Goal: Task Accomplishment & Management: Manage account settings

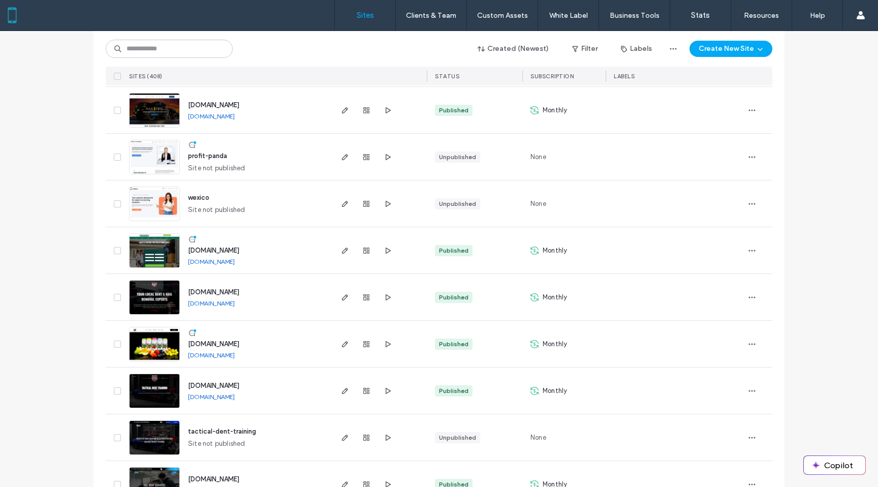
scroll to position [641, 0]
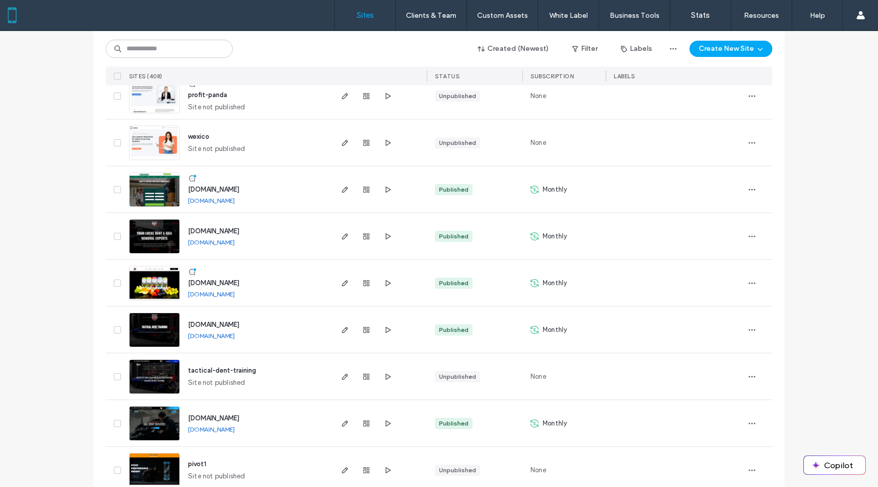
click at [146, 194] on img at bounding box center [155, 207] width 50 height 69
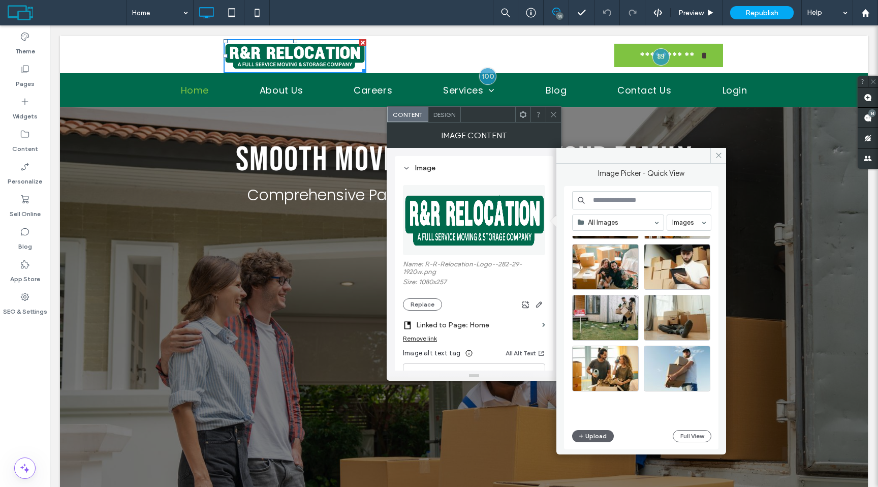
scroll to position [1538, 0]
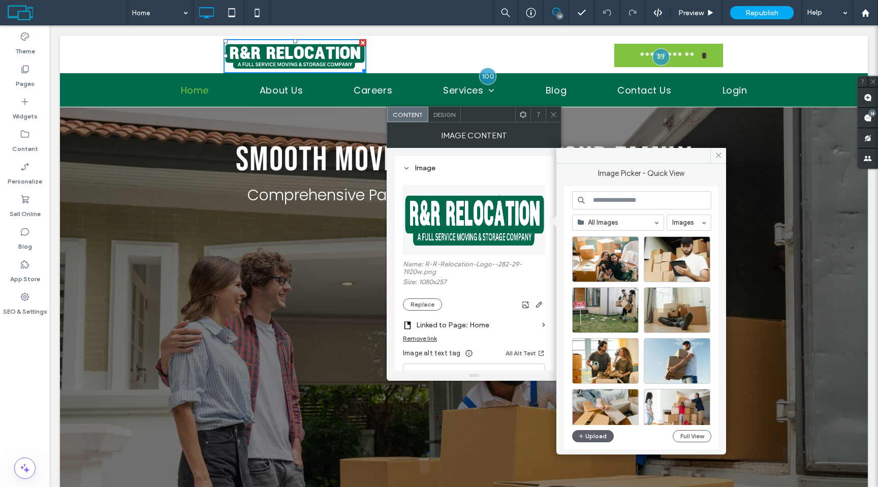
click at [552, 116] on icon at bounding box center [554, 115] width 8 height 8
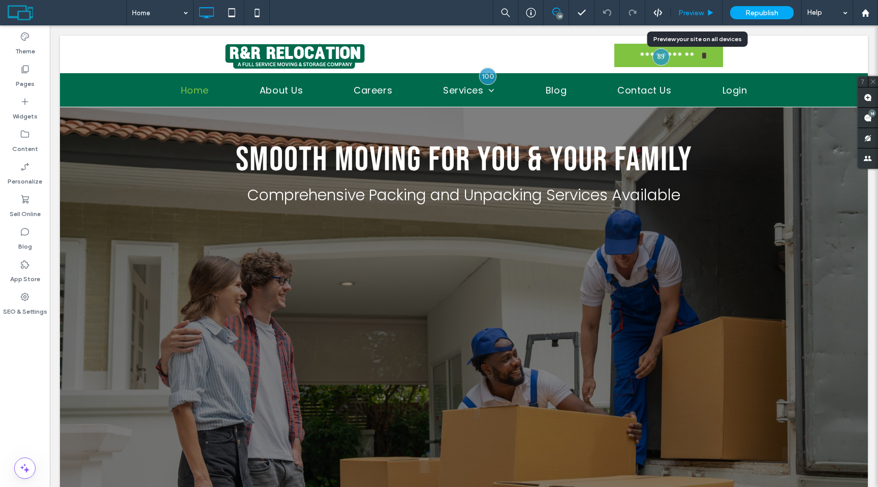
click at [684, 15] on span "Preview" at bounding box center [690, 13] width 25 height 9
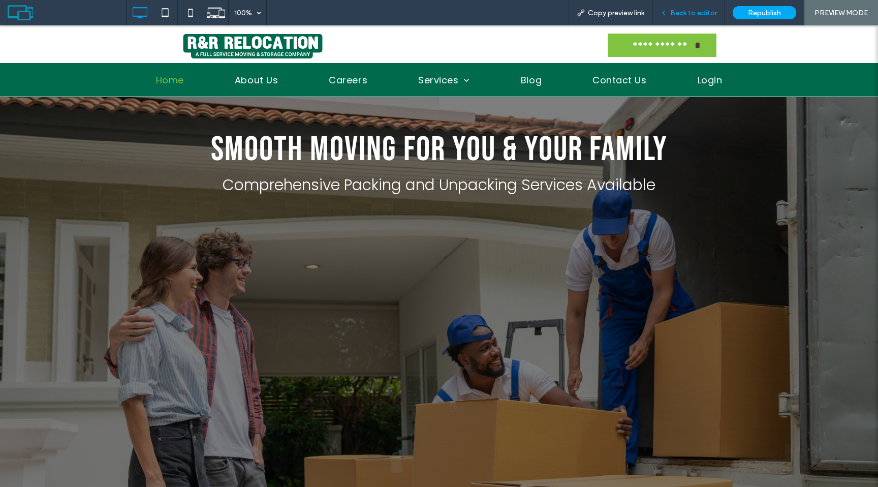
click at [680, 20] on div "Back to editor" at bounding box center [688, 12] width 73 height 25
click at [686, 9] on span "Back to editor" at bounding box center [693, 13] width 47 height 9
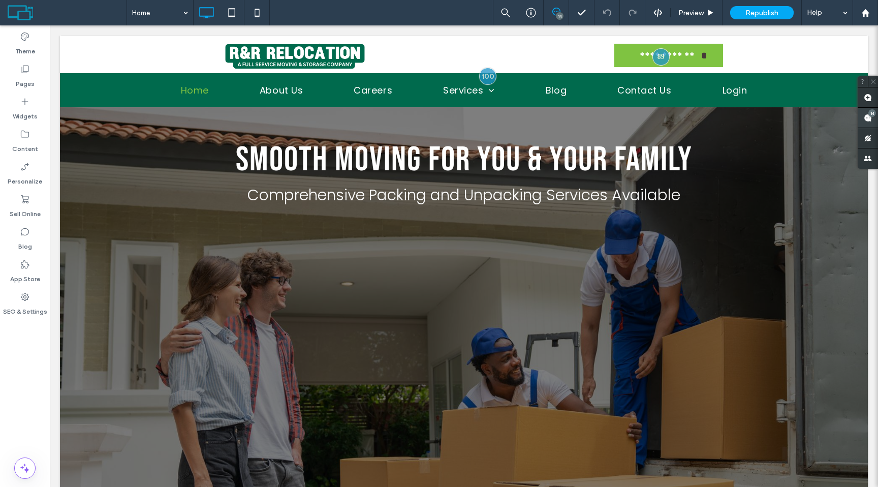
click at [870, 120] on use at bounding box center [867, 118] width 8 height 8
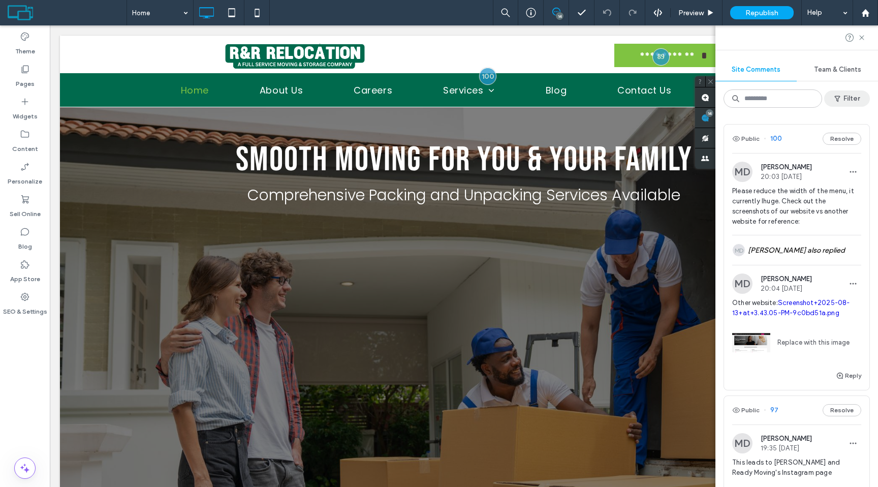
click at [841, 104] on span "button" at bounding box center [838, 98] width 10 height 15
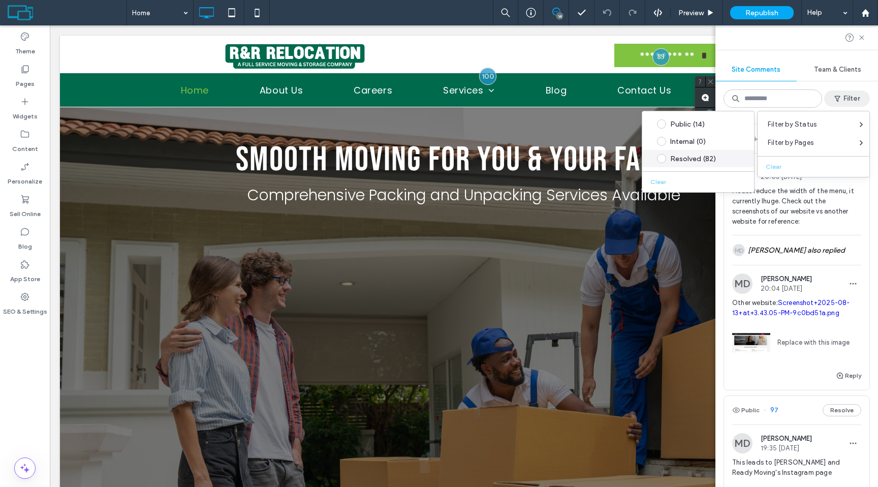
click at [660, 158] on span at bounding box center [661, 158] width 9 height 9
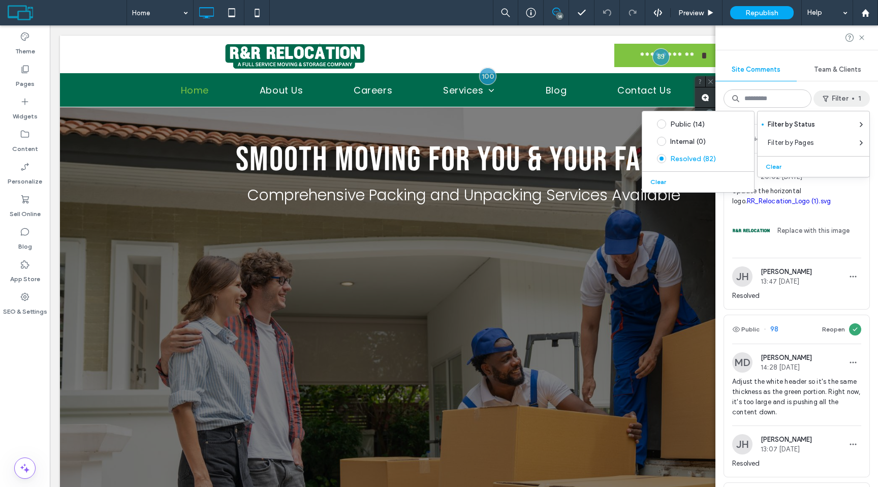
click at [811, 253] on div "Update the horizontal logo. RR_Relocation_Logo (1).svg Replace with this image" at bounding box center [796, 222] width 129 height 72
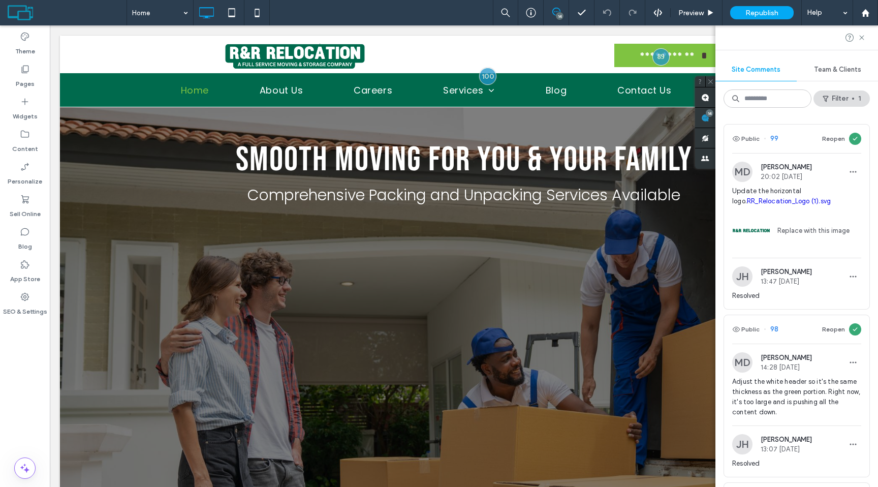
click at [777, 188] on span "Update the horizontal logo. RR_Relocation_Logo (1).svg" at bounding box center [796, 196] width 129 height 20
click at [850, 172] on use "button" at bounding box center [853, 172] width 7 height 2
click at [853, 140] on icon at bounding box center [855, 139] width 6 height 6
click at [833, 141] on button "Reopen" at bounding box center [833, 139] width 23 height 12
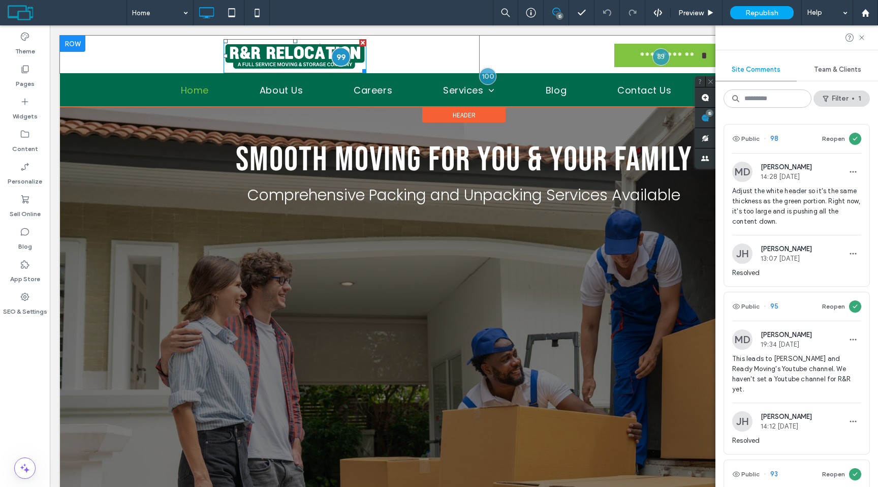
click at [342, 59] on div at bounding box center [341, 56] width 19 height 19
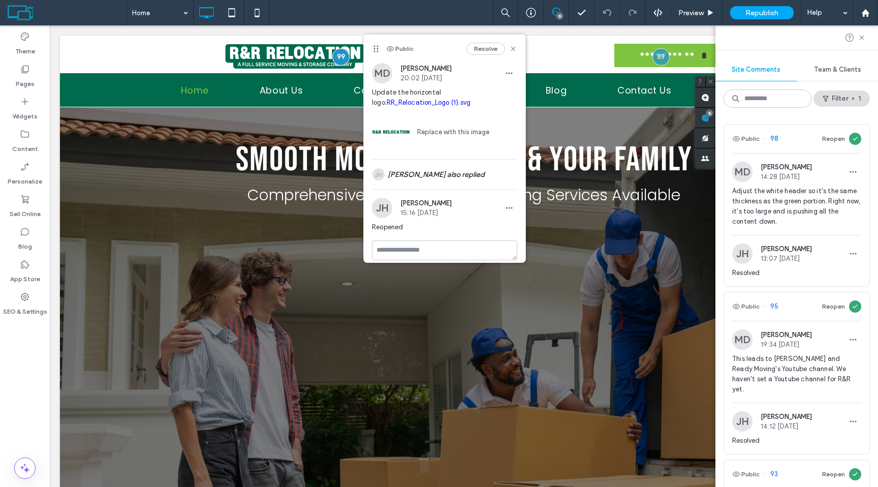
click at [437, 131] on link "Replace with this image" at bounding box center [449, 132] width 79 height 10
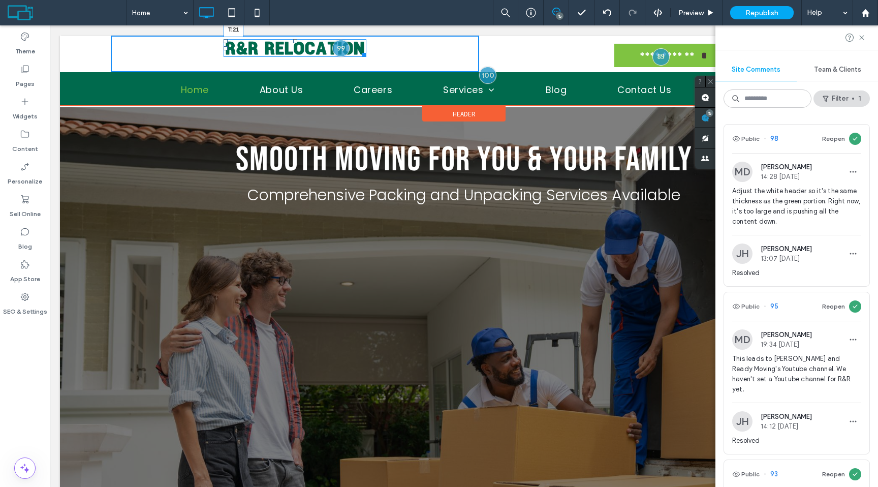
drag, startPoint x: 295, startPoint y: 40, endPoint x: 297, endPoint y: 47, distance: 7.4
click at [297, 43] on div at bounding box center [295, 41] width 4 height 4
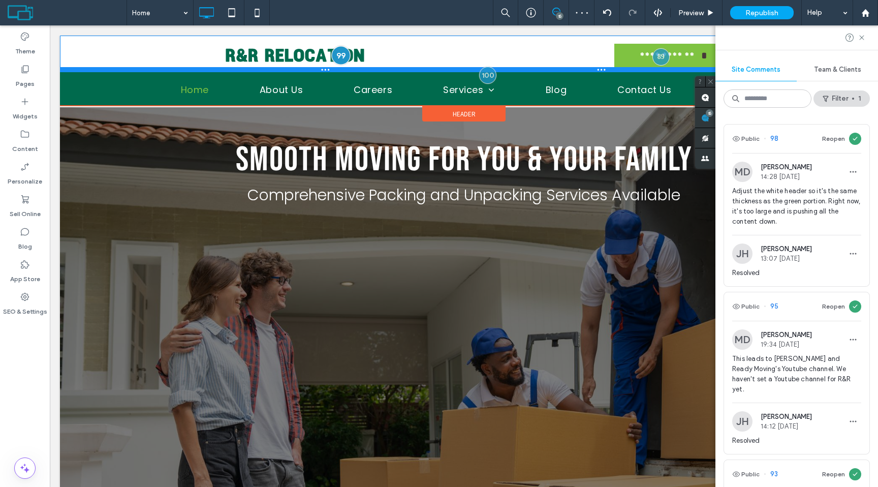
drag, startPoint x: 346, startPoint y: 71, endPoint x: 348, endPoint y: 54, distance: 17.3
click at [348, 54] on div "**********" at bounding box center [464, 54] width 808 height 37
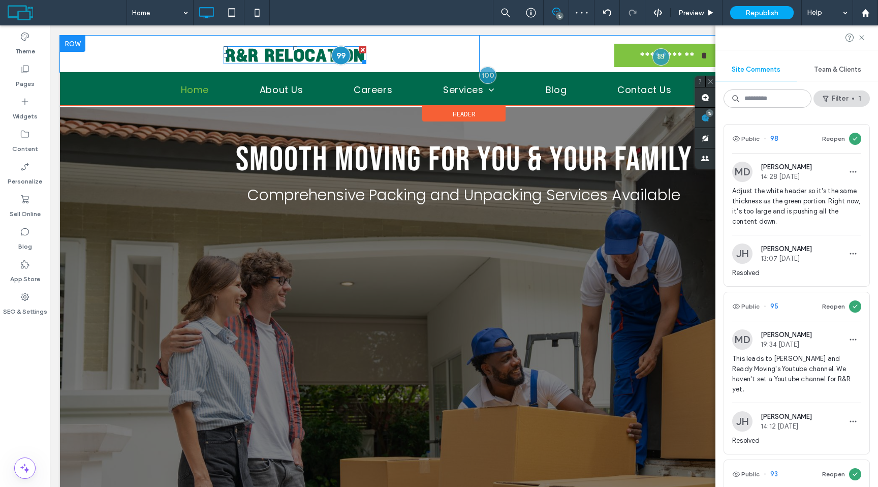
click at [343, 57] on div at bounding box center [341, 55] width 19 height 19
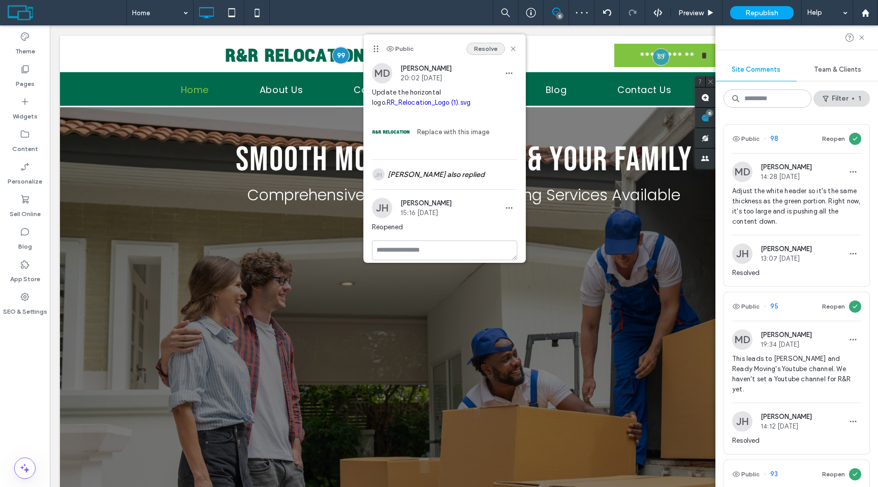
click at [475, 50] on button "Resolve" at bounding box center [485, 49] width 39 height 12
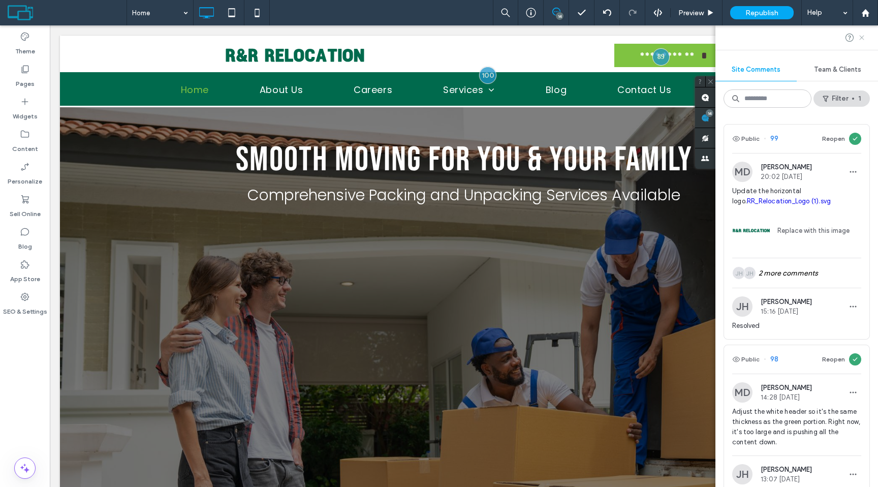
click at [863, 38] on icon at bounding box center [861, 38] width 8 height 8
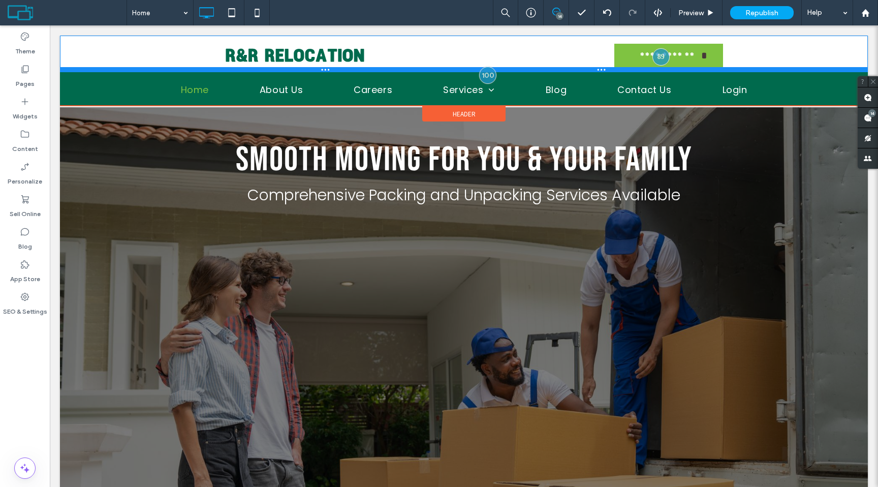
drag, startPoint x: 536, startPoint y: 70, endPoint x: 537, endPoint y: 60, distance: 9.7
click at [537, 60] on div "**********" at bounding box center [464, 54] width 808 height 37
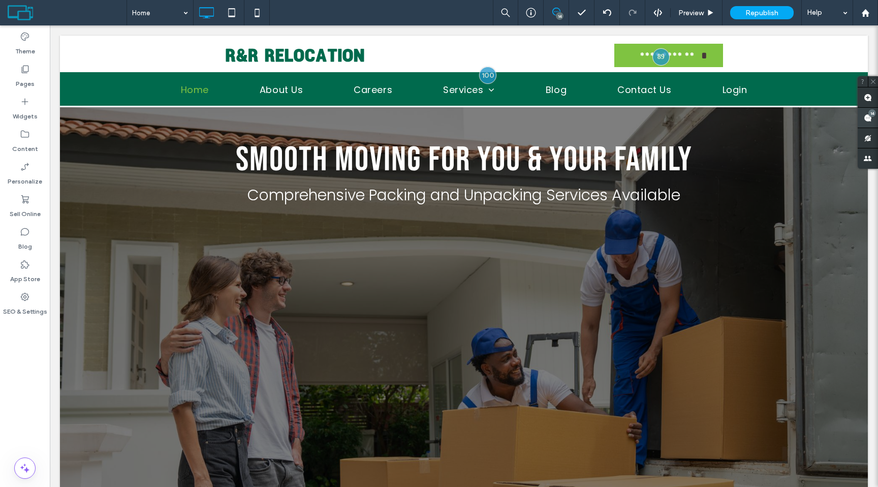
click at [865, 118] on use at bounding box center [867, 118] width 8 height 8
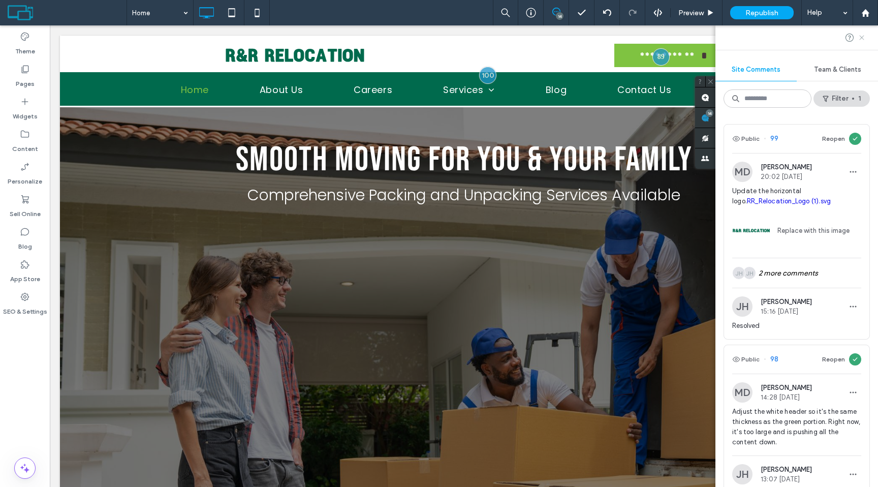
click at [859, 37] on icon at bounding box center [861, 38] width 8 height 8
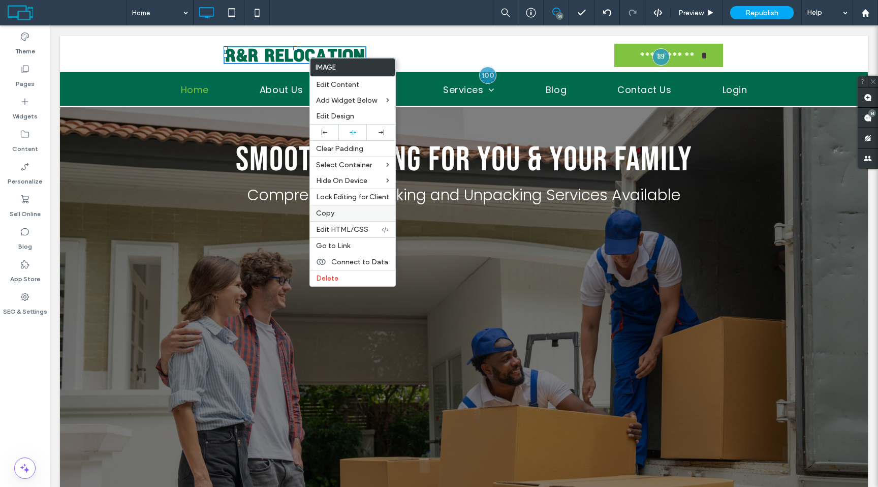
click at [335, 208] on div "Copy" at bounding box center [352, 213] width 85 height 16
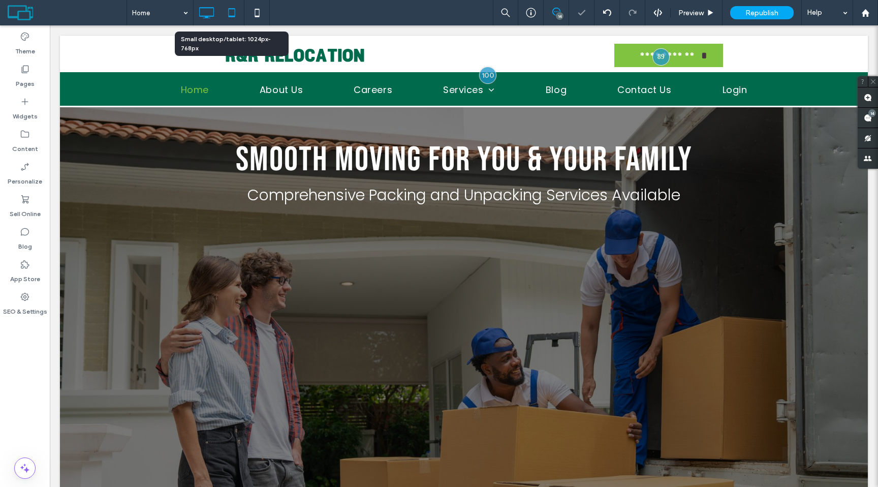
click at [233, 19] on icon at bounding box center [231, 13] width 20 height 20
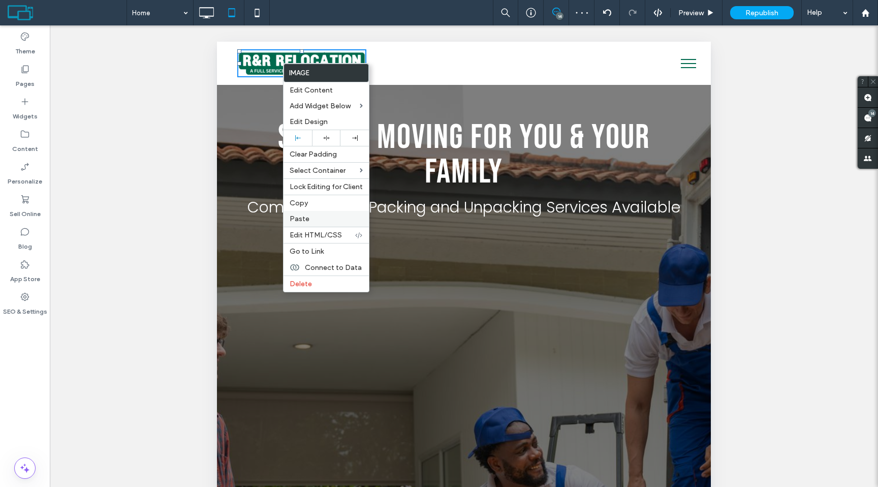
click at [311, 218] on label "Paste" at bounding box center [325, 218] width 73 height 9
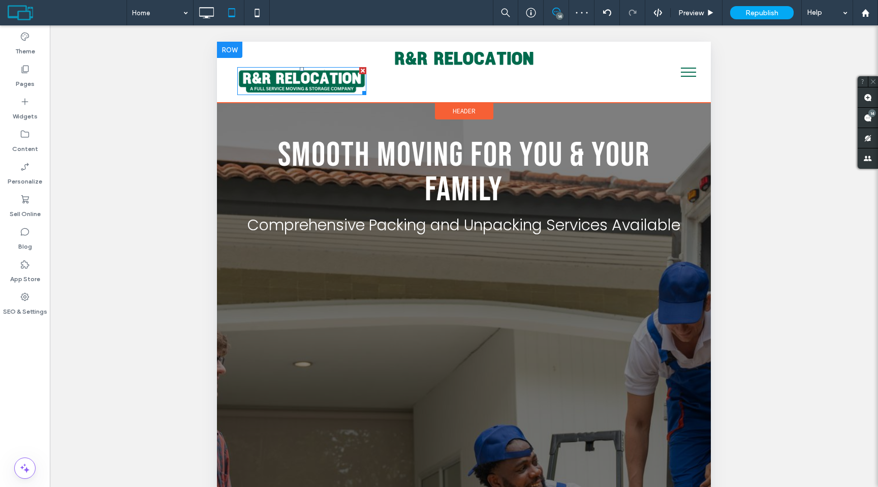
click at [363, 70] on div at bounding box center [362, 70] width 7 height 7
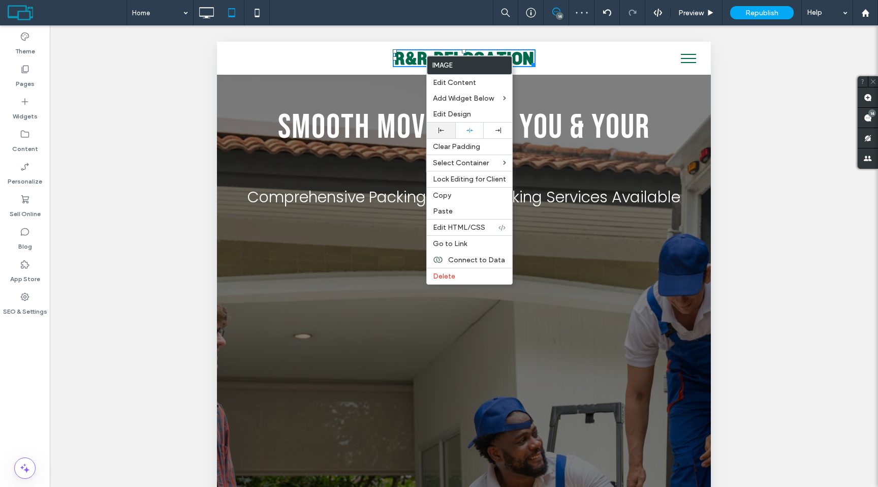
click at [436, 127] on div at bounding box center [441, 130] width 28 height 16
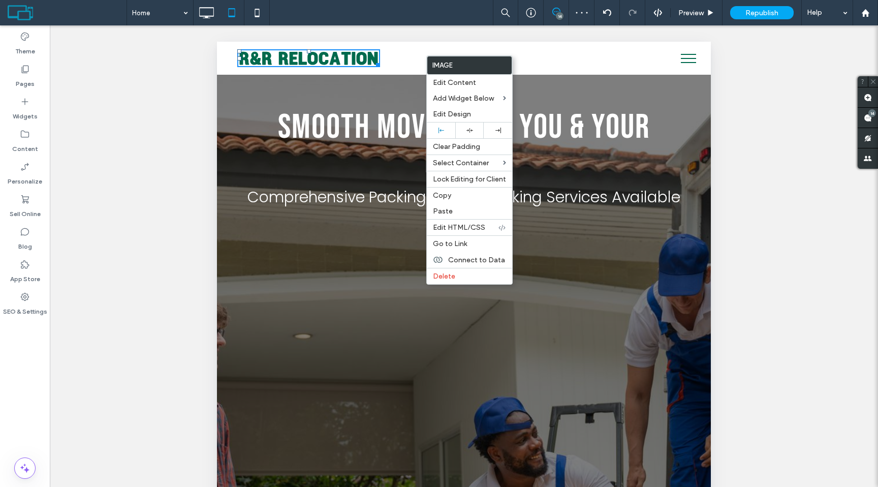
click at [183, 84] on div at bounding box center [464, 268] width 828 height 487
click at [199, 68] on div at bounding box center [464, 268] width 828 height 487
click at [400, 59] on div "Click To Paste" at bounding box center [463, 58] width 453 height 18
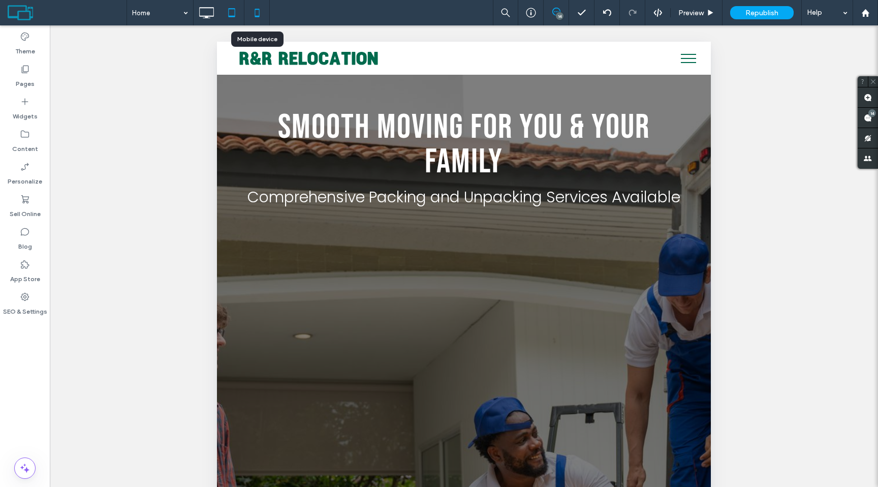
click at [253, 20] on icon at bounding box center [257, 13] width 20 height 20
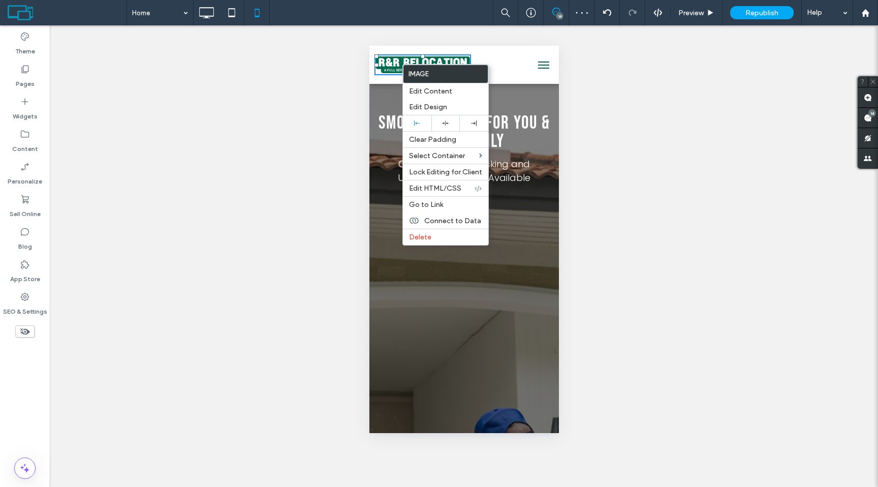
click at [383, 151] on div "Smooth Moving for You & Your Family" at bounding box center [463, 132] width 174 height 39
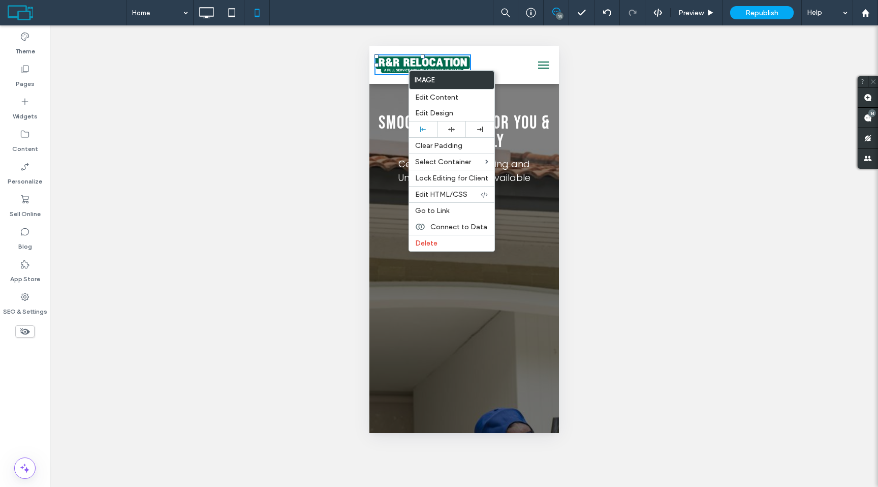
click at [379, 114] on span "Smooth Moving for You & Your Family" at bounding box center [464, 132] width 172 height 40
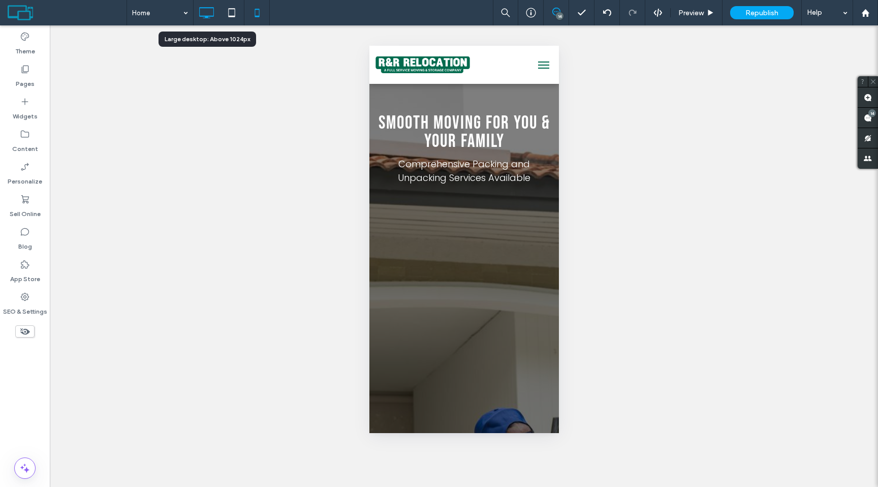
click at [205, 14] on icon at bounding box center [206, 13] width 20 height 20
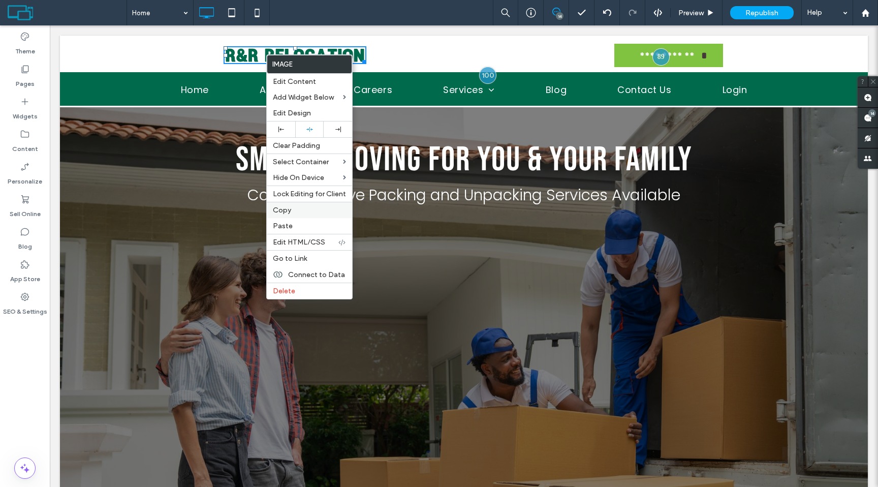
click at [281, 208] on span "Copy" at bounding box center [282, 210] width 18 height 9
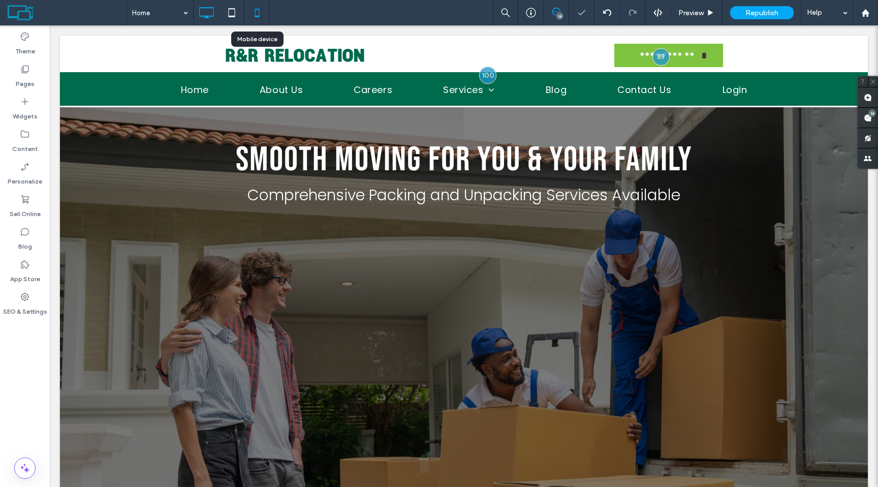
click at [258, 17] on icon at bounding box center [257, 13] width 20 height 20
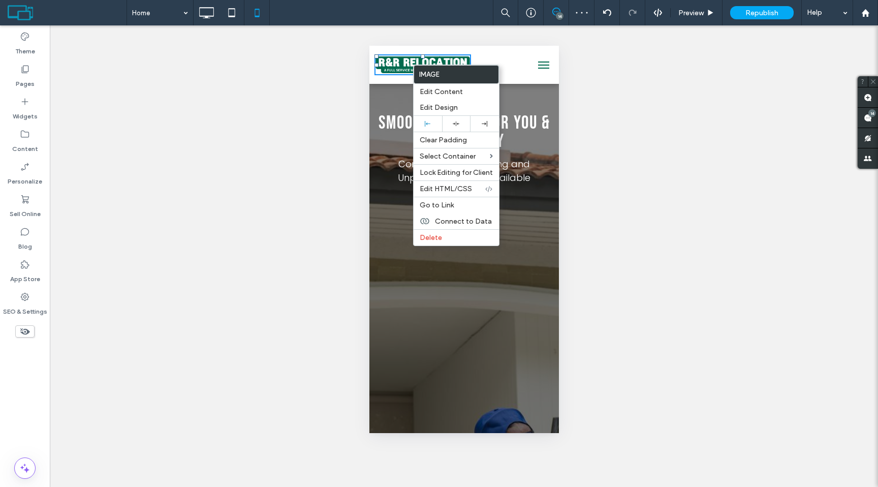
click at [400, 69] on img at bounding box center [422, 64] width 96 height 21
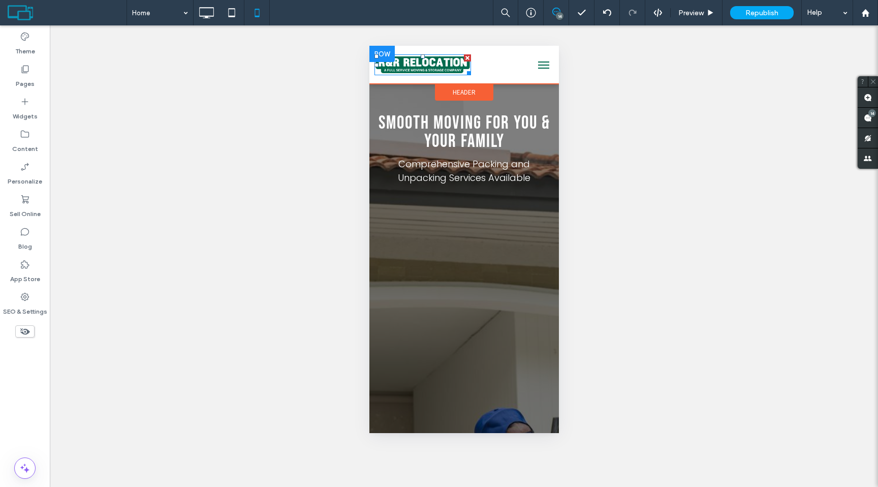
click at [400, 69] on img at bounding box center [422, 64] width 96 height 21
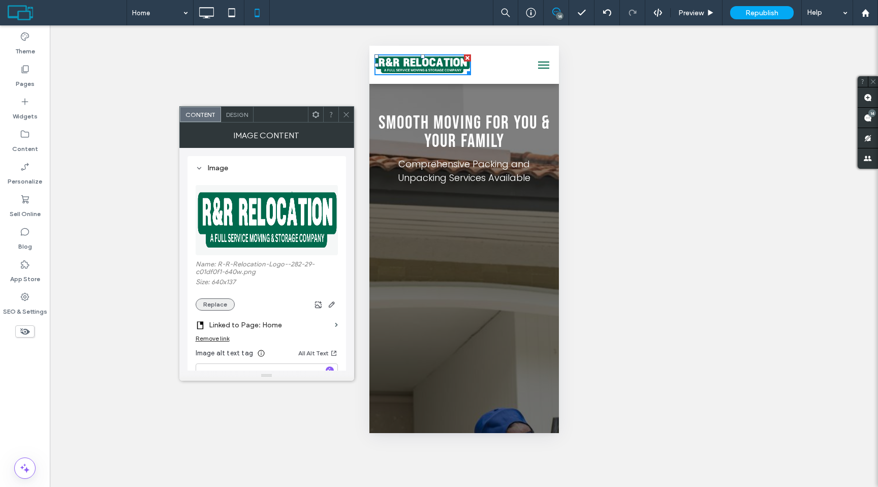
click at [215, 306] on button "Replace" at bounding box center [215, 304] width 39 height 12
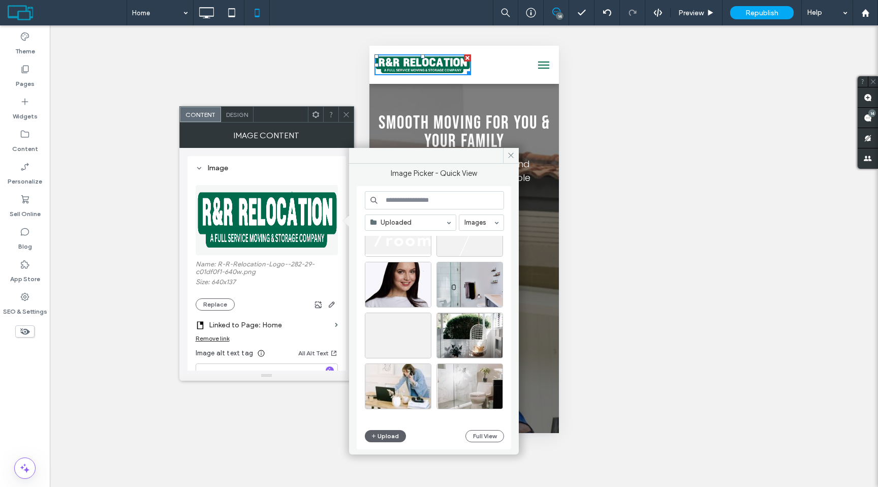
scroll to position [2632, 0]
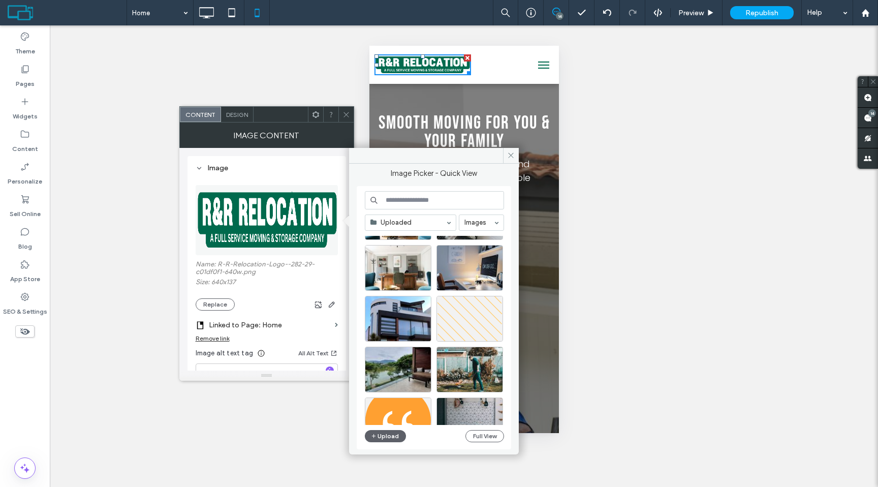
click at [341, 113] on div at bounding box center [345, 114] width 15 height 15
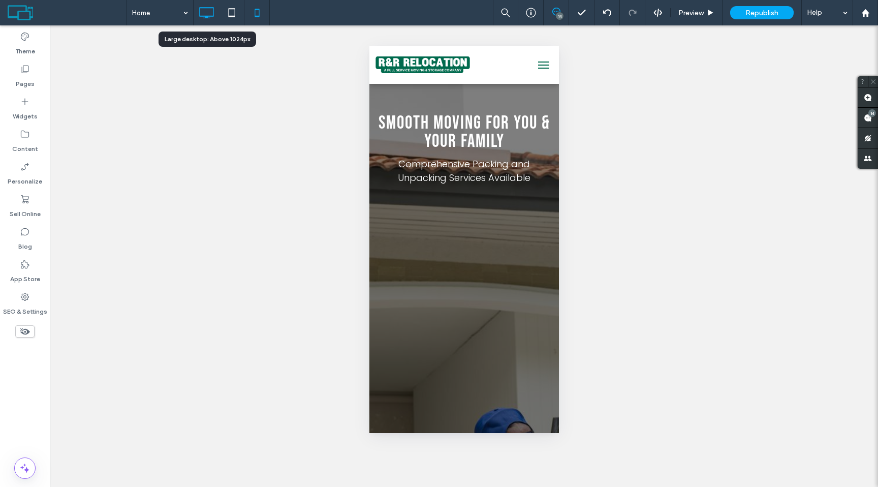
click at [197, 16] on icon at bounding box center [206, 13] width 20 height 20
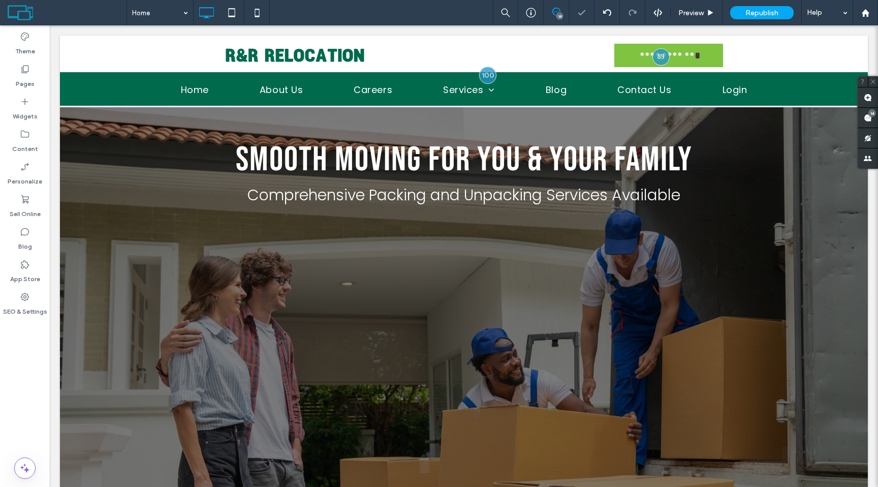
scroll to position [0, 0]
click at [259, 6] on icon at bounding box center [257, 13] width 20 height 20
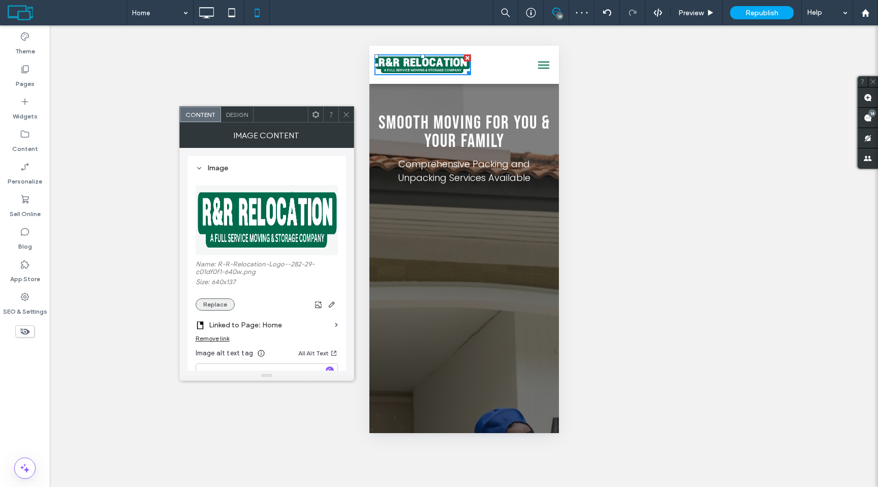
click at [216, 305] on button "Replace" at bounding box center [215, 304] width 39 height 12
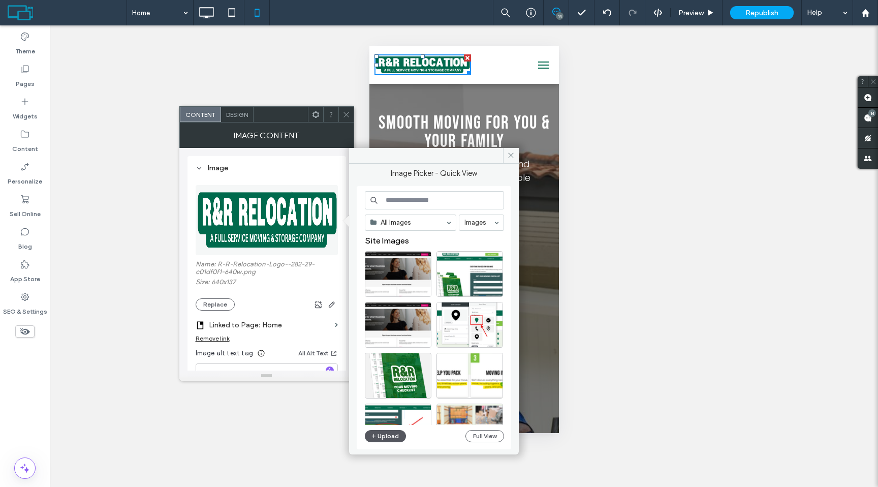
click at [392, 435] on button "Upload" at bounding box center [386, 436] width 42 height 12
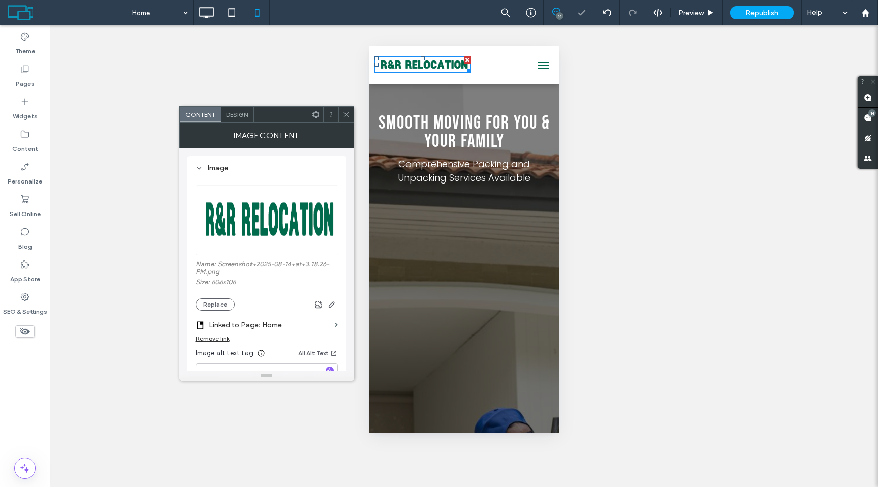
click at [346, 117] on icon at bounding box center [346, 115] width 8 height 8
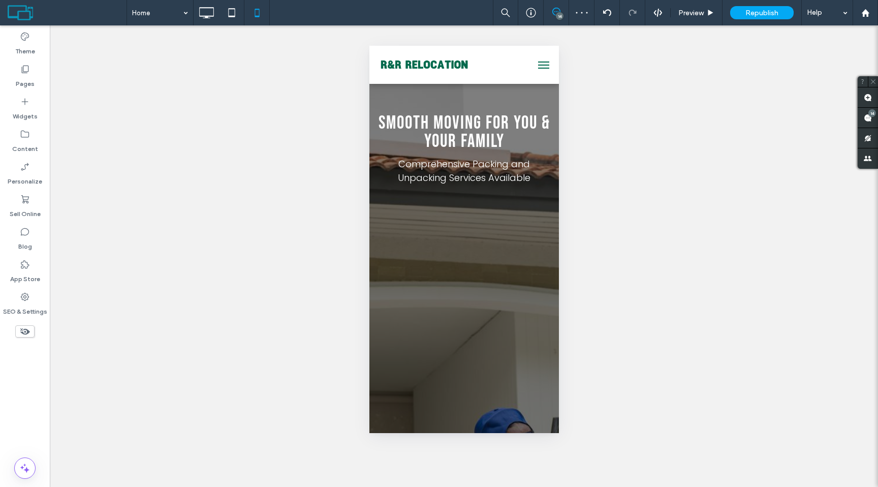
click at [542, 66] on button "menu" at bounding box center [543, 65] width 20 height 20
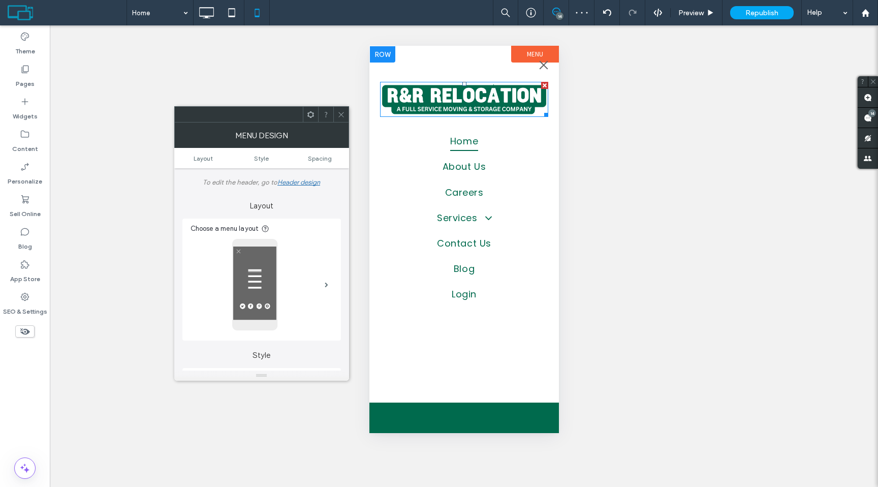
click at [453, 89] on img at bounding box center [463, 99] width 168 height 35
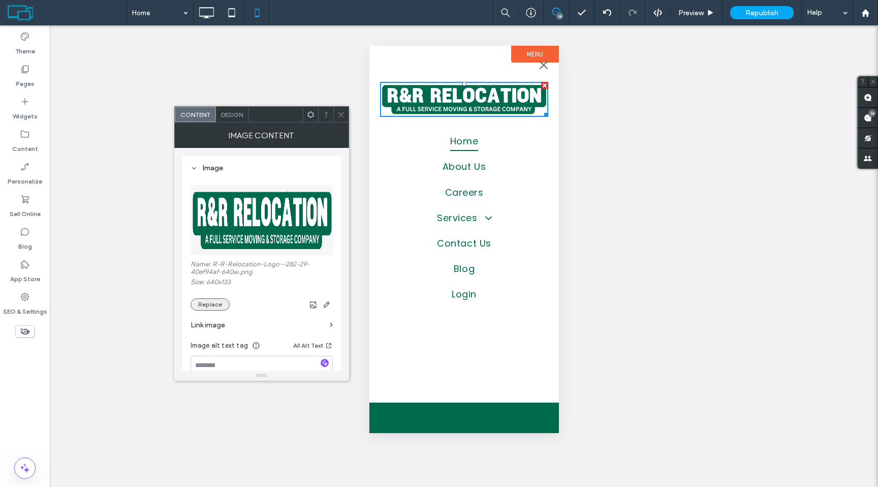
click at [220, 301] on button "Replace" at bounding box center [209, 304] width 39 height 12
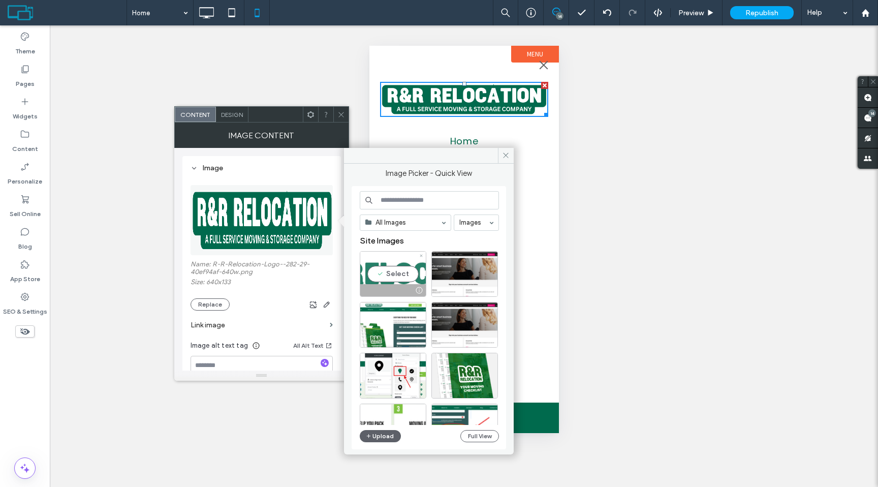
click at [393, 290] on div at bounding box center [393, 290] width 66 height 12
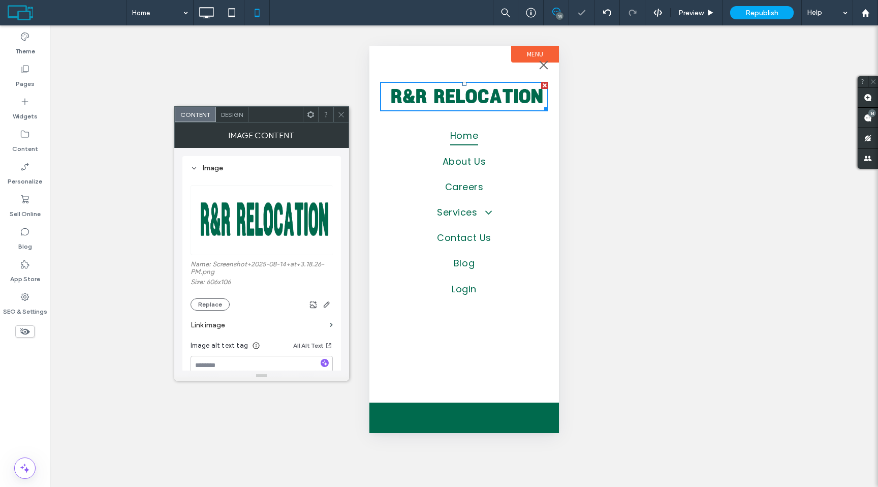
click at [341, 111] on icon at bounding box center [341, 115] width 8 height 8
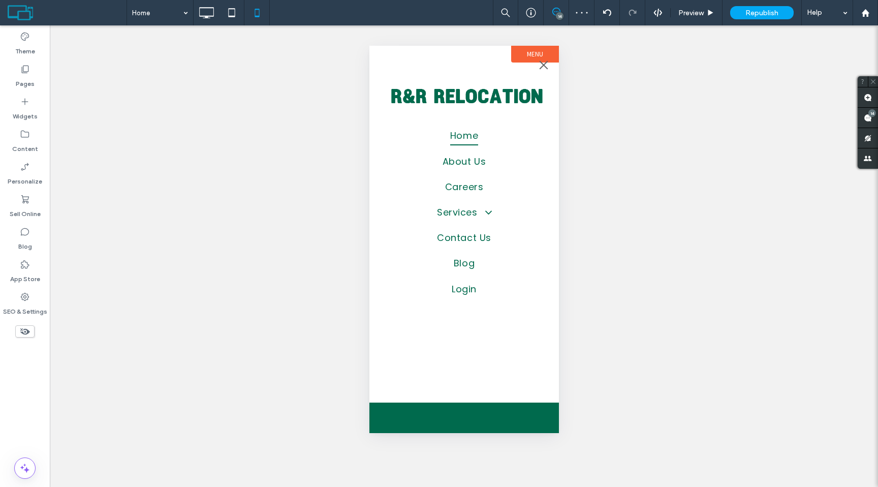
click at [543, 64] on span "menu" at bounding box center [542, 64] width 11 height 1
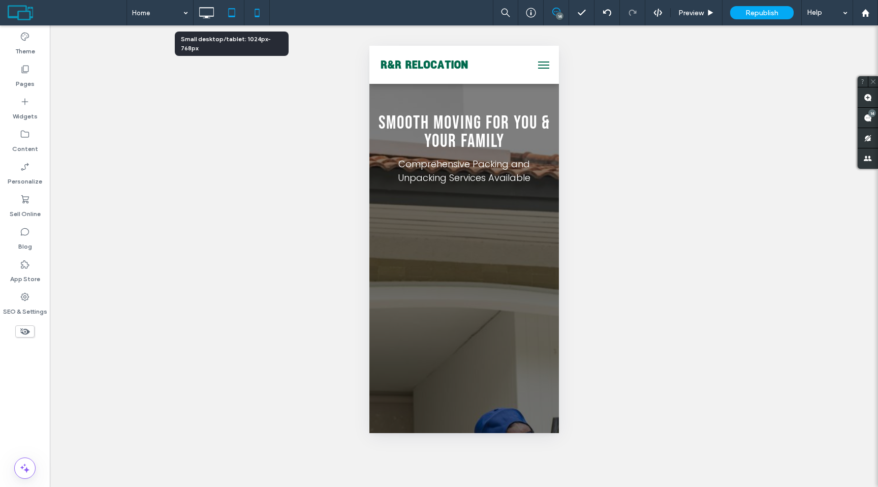
click at [232, 9] on icon at bounding box center [231, 13] width 20 height 20
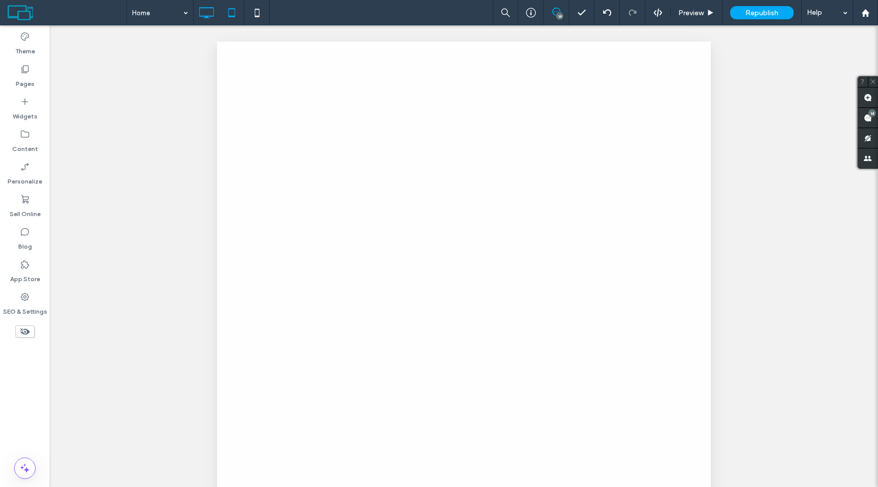
click at [205, 12] on icon at bounding box center [206, 13] width 20 height 20
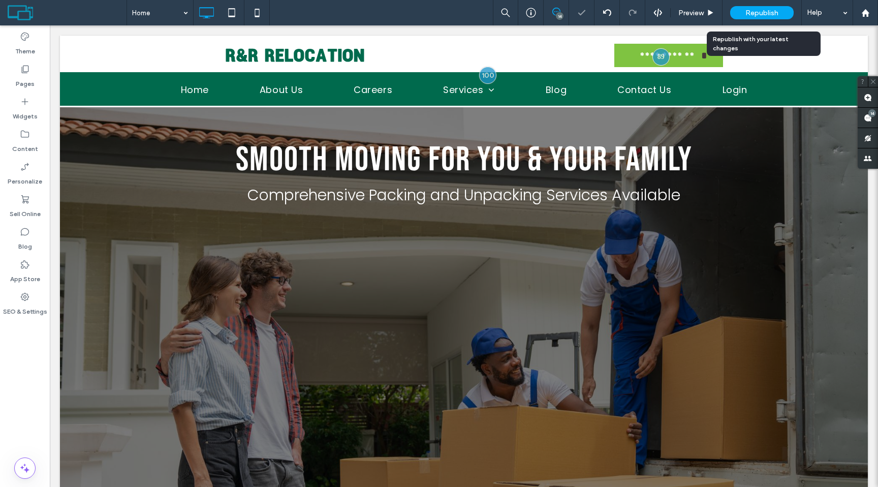
click at [750, 17] on div "Republish" at bounding box center [761, 12] width 63 height 13
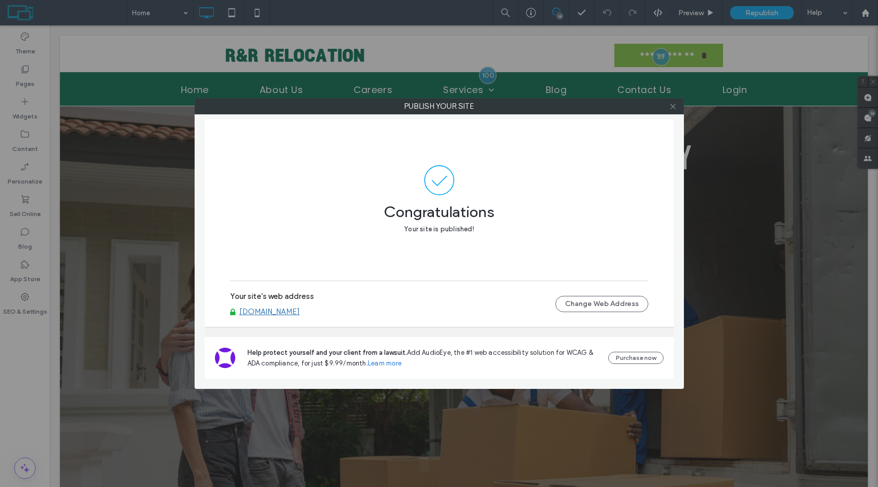
click at [670, 105] on icon at bounding box center [673, 107] width 8 height 8
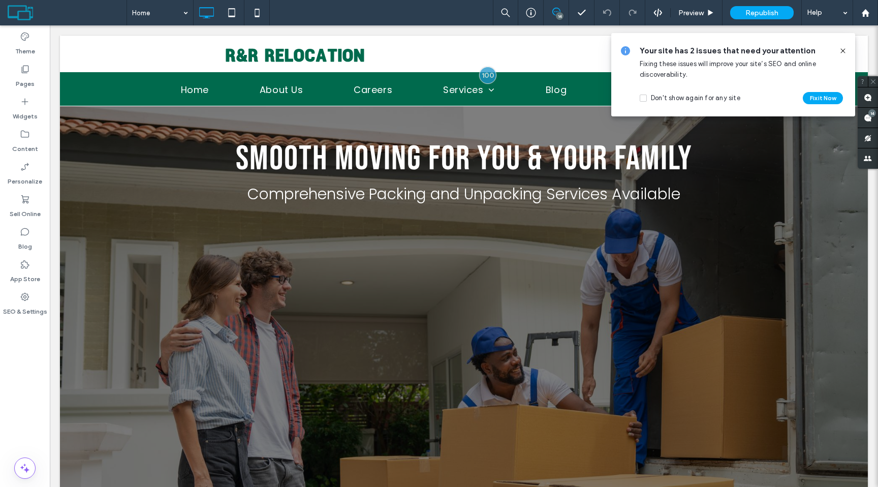
click at [840, 50] on icon at bounding box center [842, 51] width 8 height 8
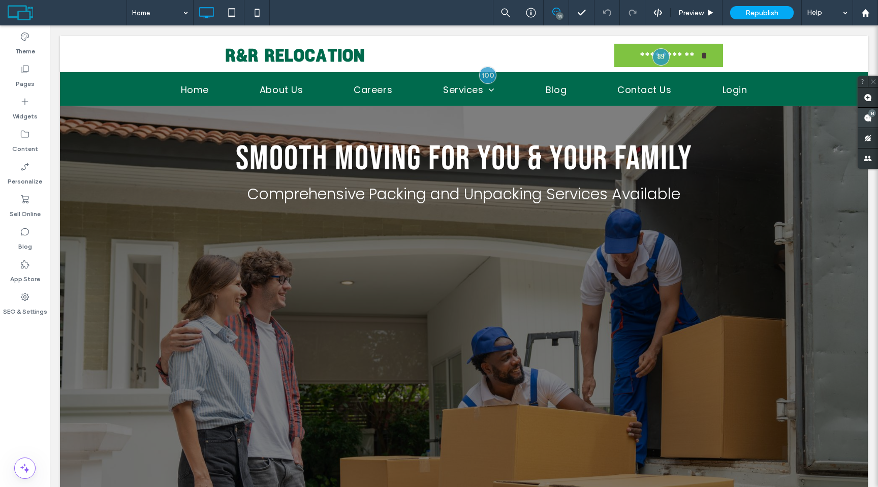
click at [868, 115] on use at bounding box center [867, 118] width 8 height 8
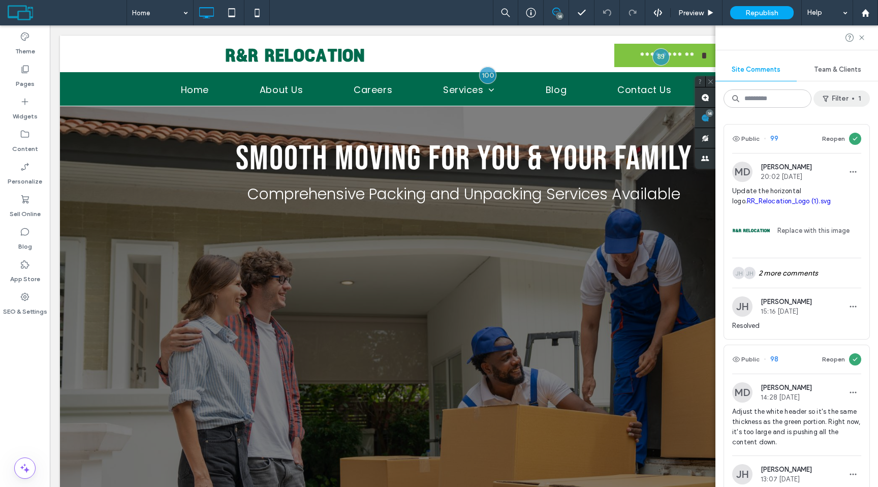
click at [834, 99] on button "Filter 1" at bounding box center [841, 98] width 56 height 16
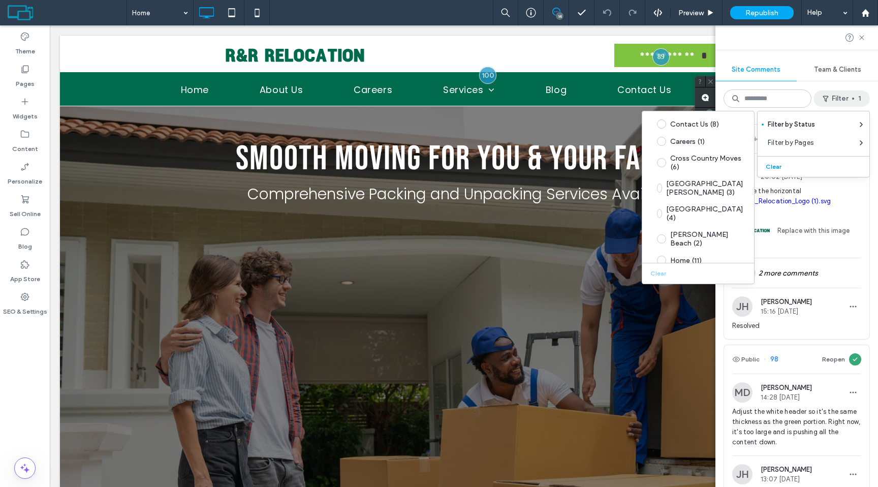
click at [772, 166] on button "Clear" at bounding box center [774, 166] width 26 height 12
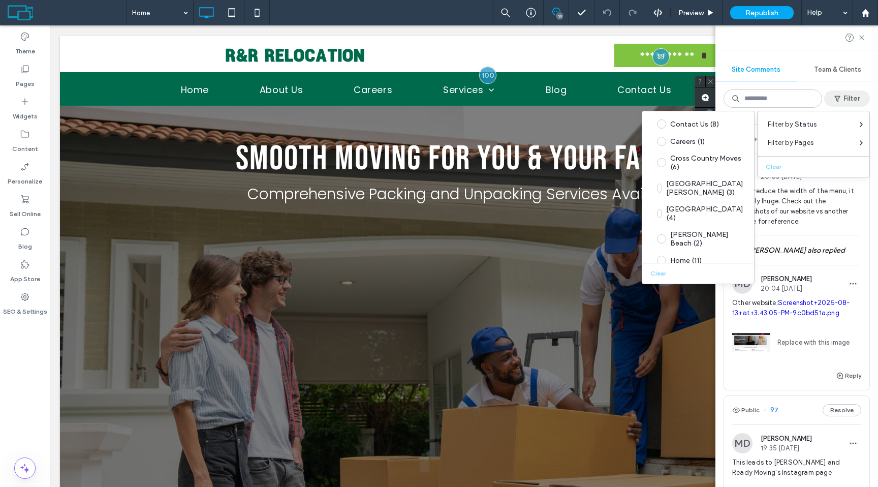
click at [749, 83] on div "Site Comments Team & Clients Filter Public 100 Resolve MD Maria D 20:03 Aug 13 …" at bounding box center [796, 255] width 163 height 461
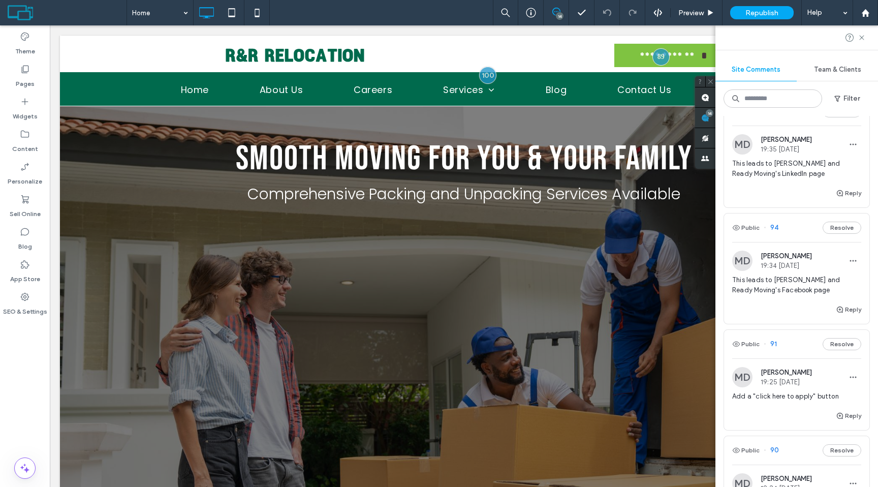
scroll to position [426, 0]
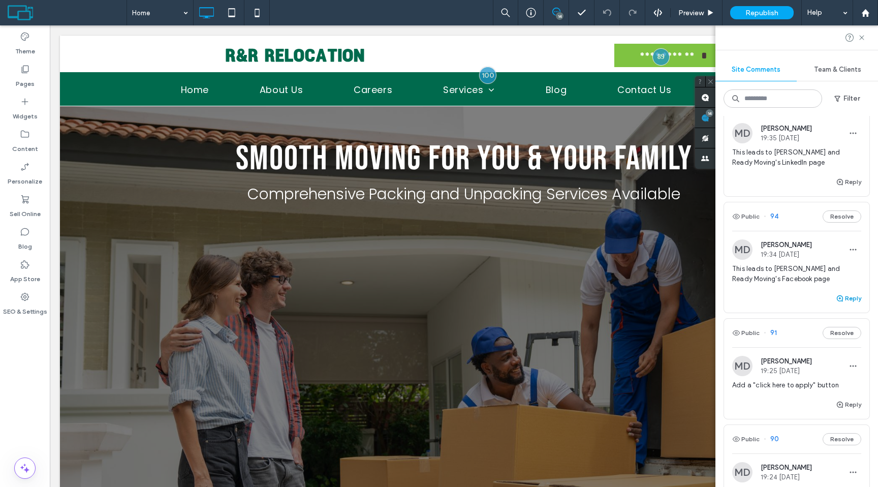
click at [846, 298] on button "Reply" at bounding box center [847, 298] width 25 height 12
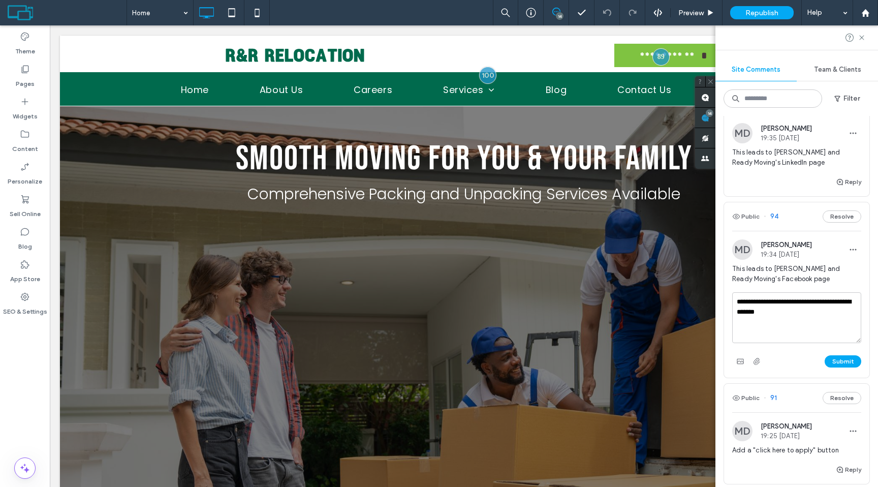
click at [780, 302] on textarea "**********" at bounding box center [796, 317] width 129 height 51
type textarea "**********"
click at [840, 359] on button "Submit" at bounding box center [842, 361] width 37 height 12
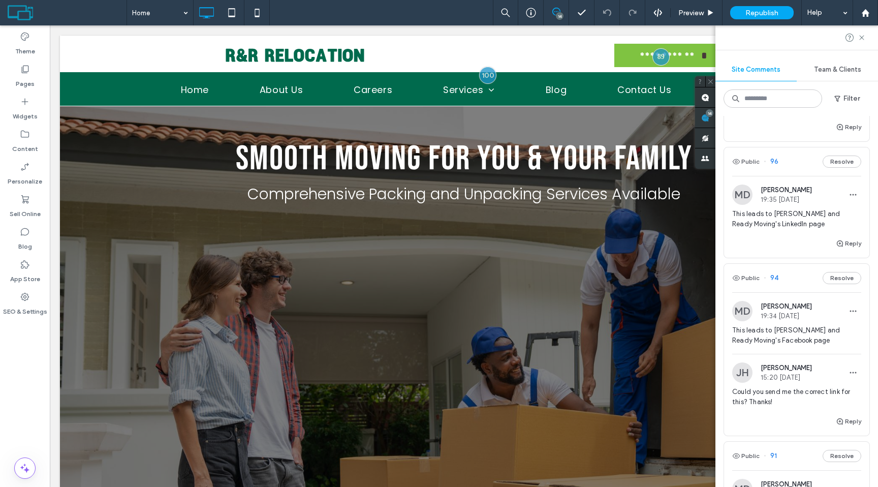
scroll to position [351, 0]
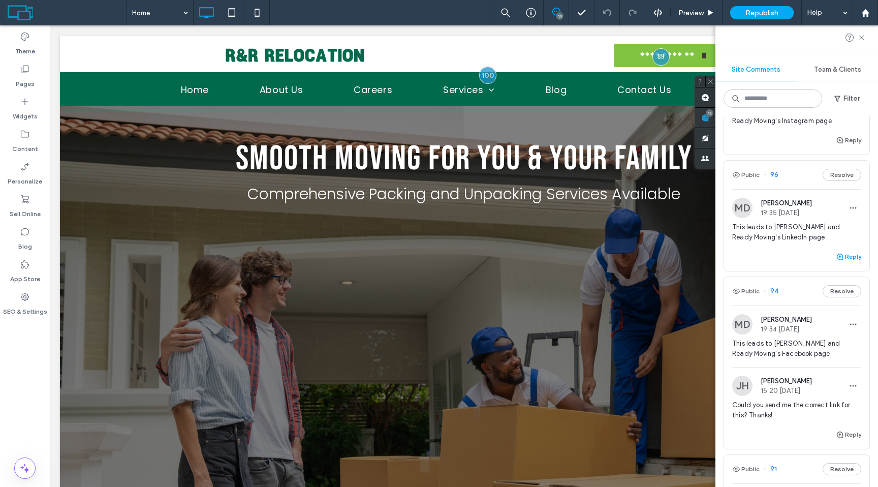
click at [848, 258] on button "Reply" at bounding box center [847, 256] width 25 height 12
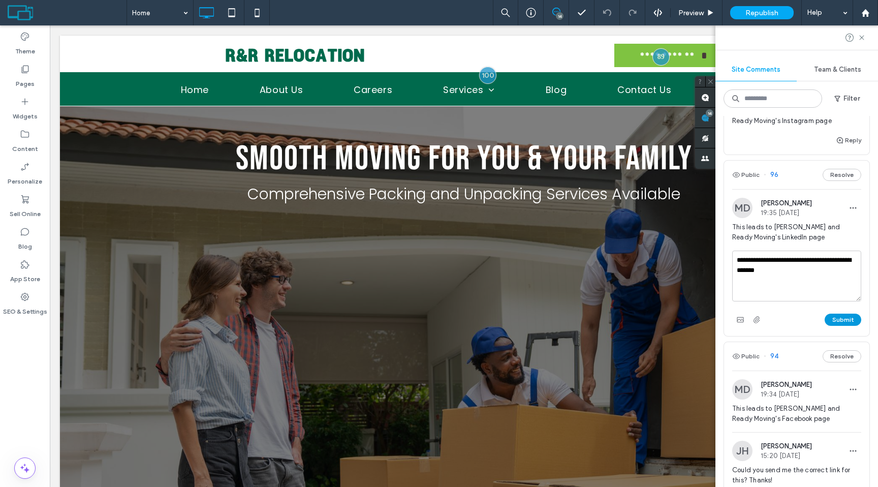
type textarea "**********"
click at [830, 317] on button "Submit" at bounding box center [842, 319] width 37 height 12
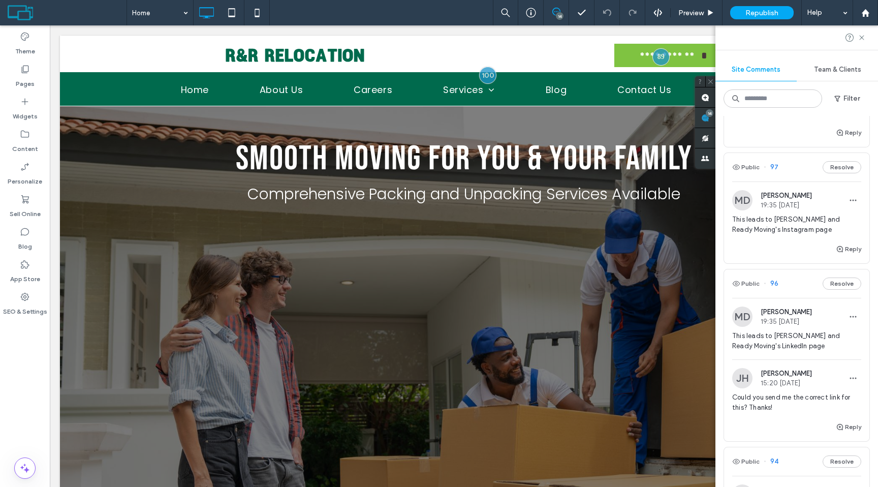
scroll to position [238, 0]
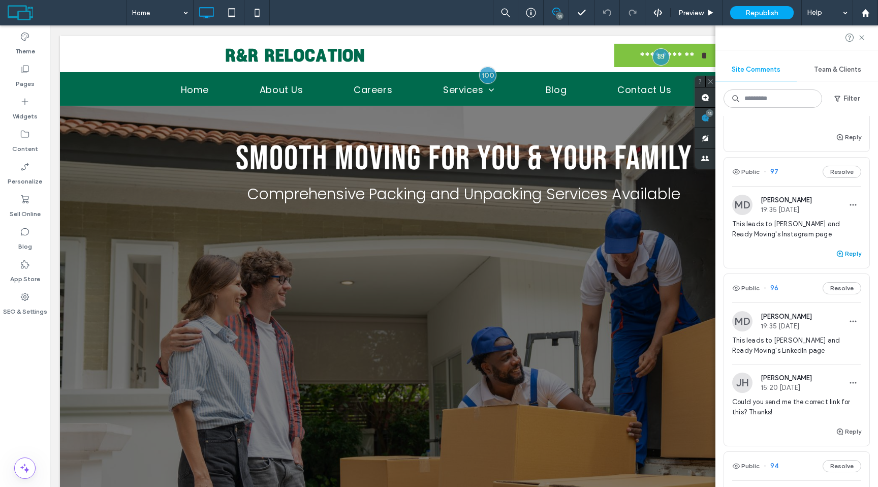
click at [840, 254] on icon "button" at bounding box center [839, 253] width 8 height 8
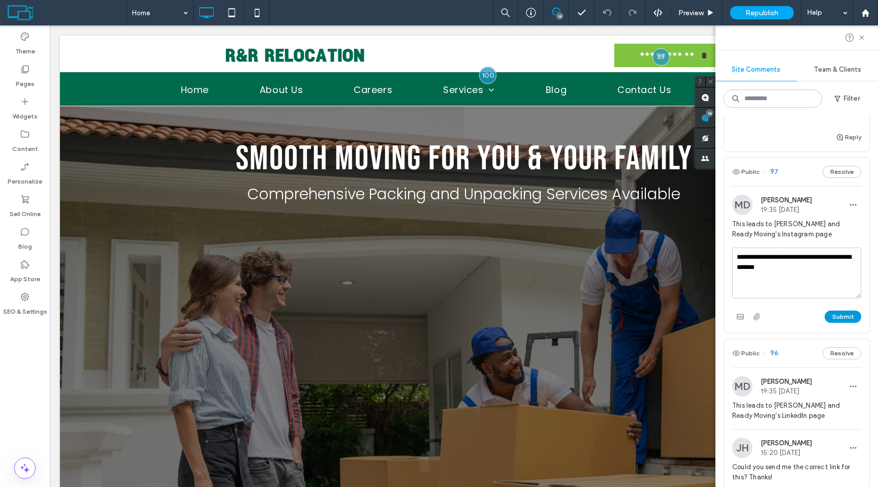
type textarea "**********"
click at [837, 314] on button "Submit" at bounding box center [842, 316] width 37 height 12
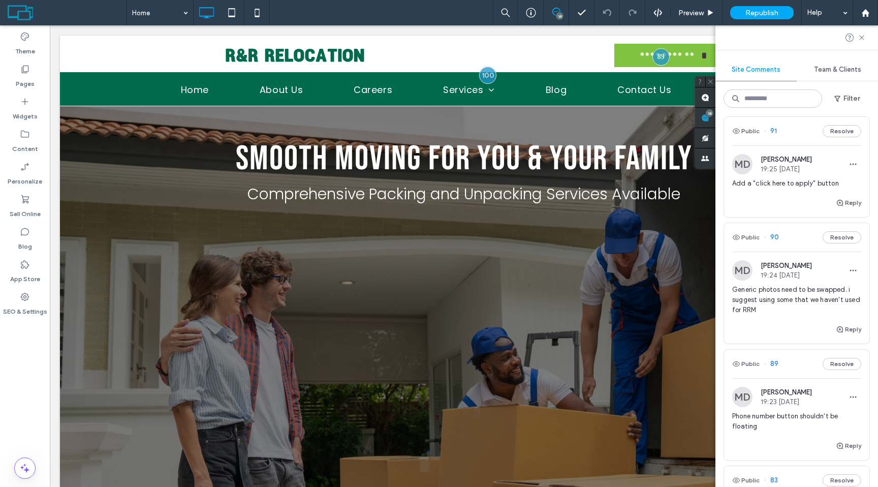
scroll to position [813, 0]
click at [844, 201] on span "button" at bounding box center [839, 202] width 9 height 11
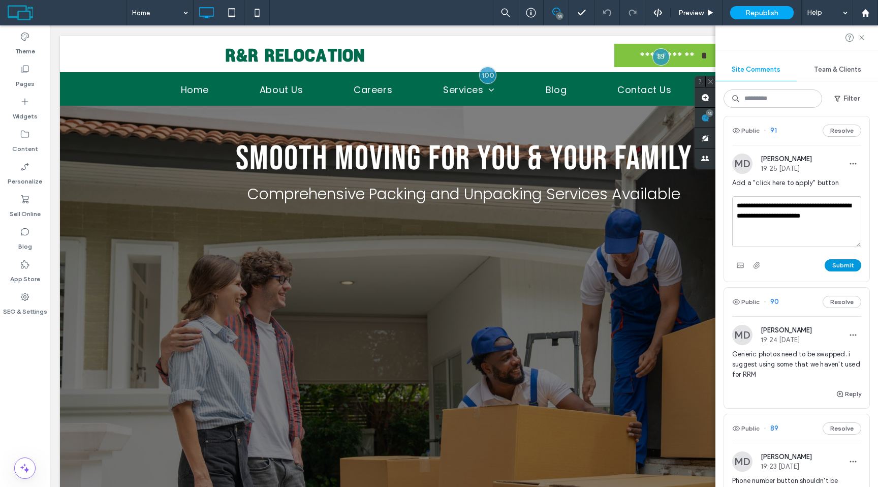
type textarea "**********"
click at [839, 265] on button "Submit" at bounding box center [842, 265] width 37 height 12
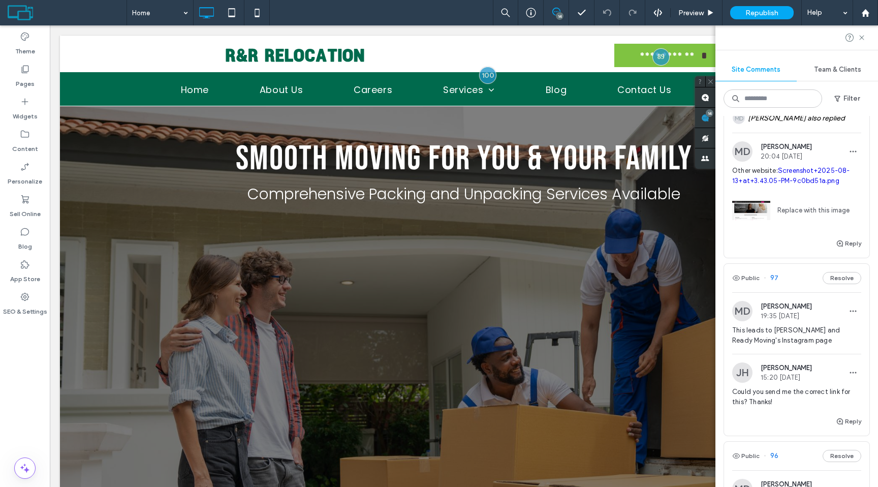
scroll to position [0, 0]
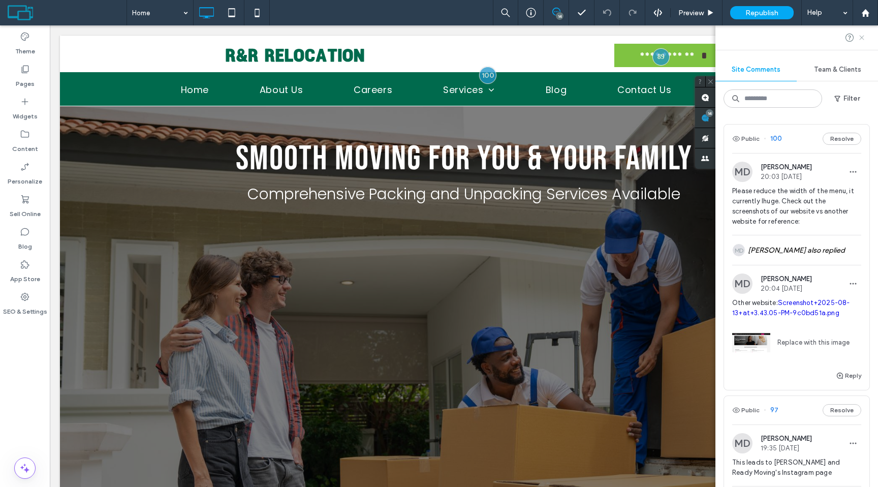
click at [863, 39] on use at bounding box center [861, 37] width 5 height 5
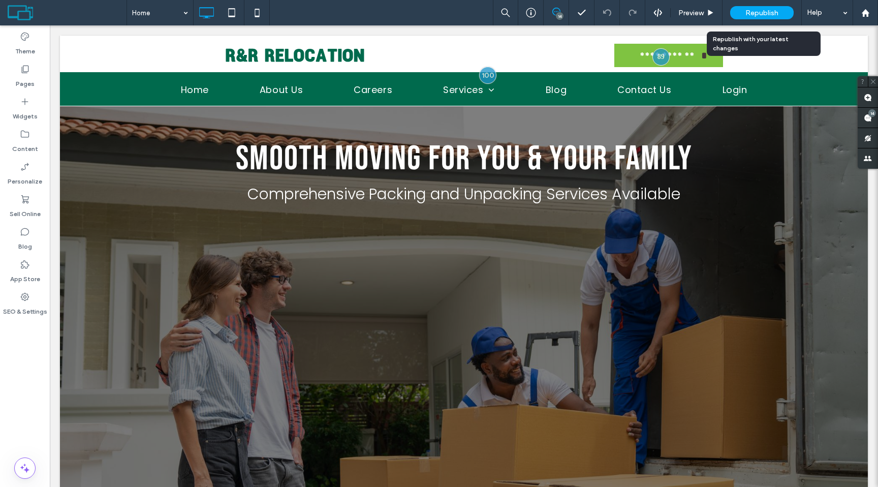
click at [767, 11] on span "Republish" at bounding box center [761, 13] width 33 height 9
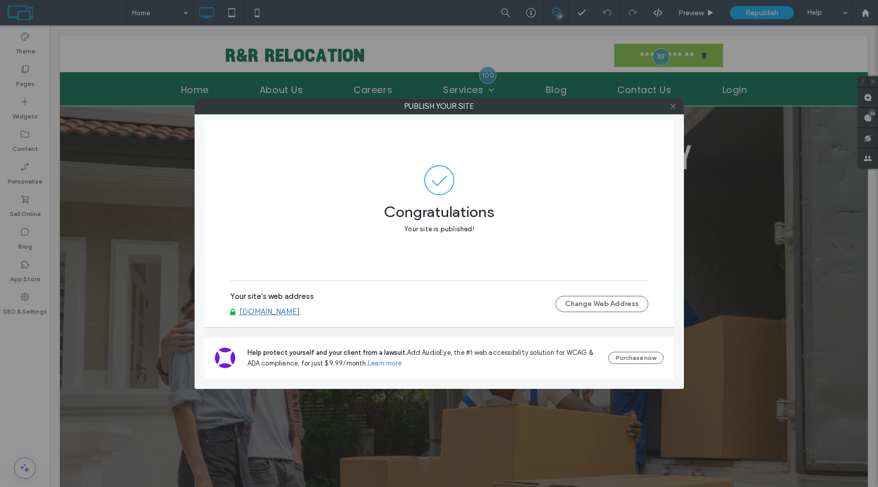
click at [675, 108] on icon at bounding box center [673, 107] width 8 height 8
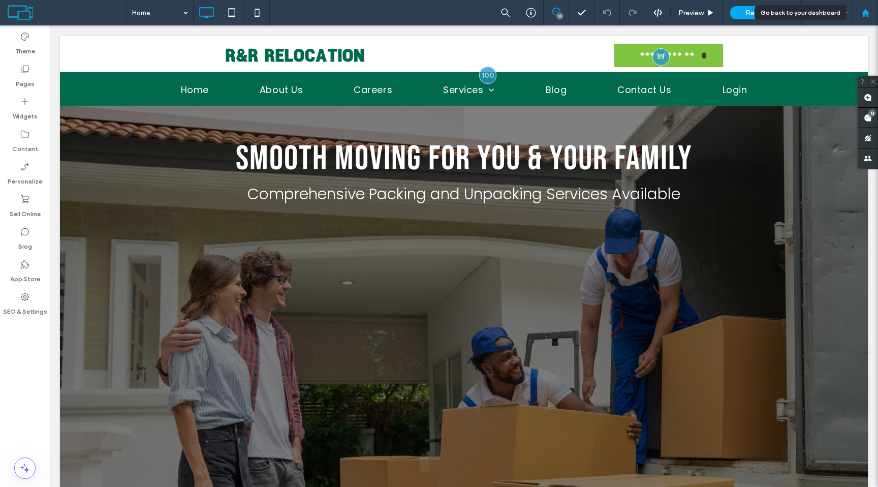
click at [869, 12] on div at bounding box center [865, 13] width 24 height 9
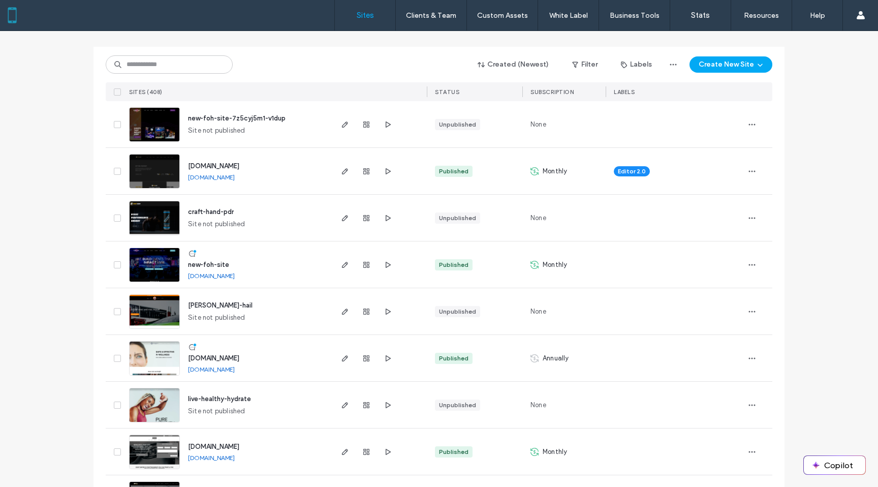
scroll to position [125, 0]
